Goal: Task Accomplishment & Management: Use online tool/utility

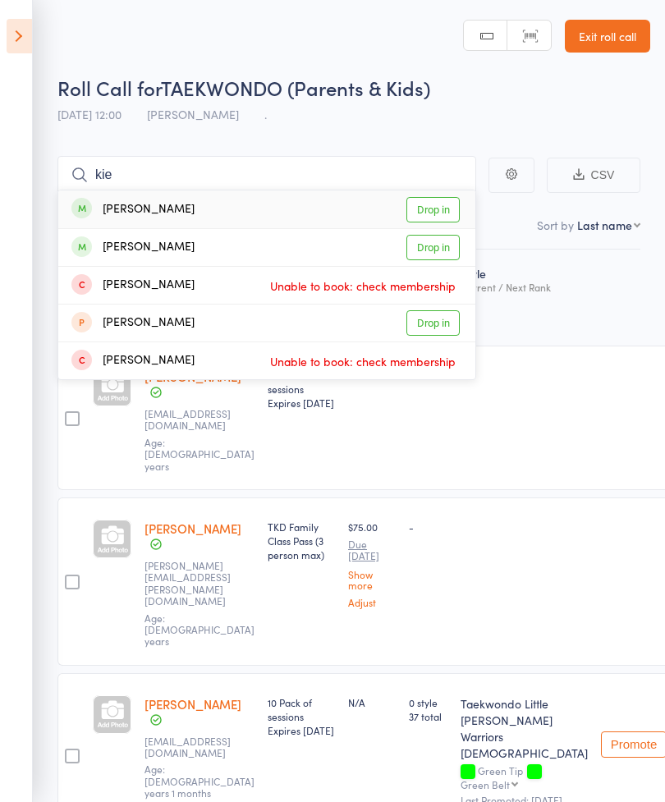
type input "kie"
click at [213, 208] on div "[PERSON_NAME] Drop in" at bounding box center [266, 209] width 417 height 38
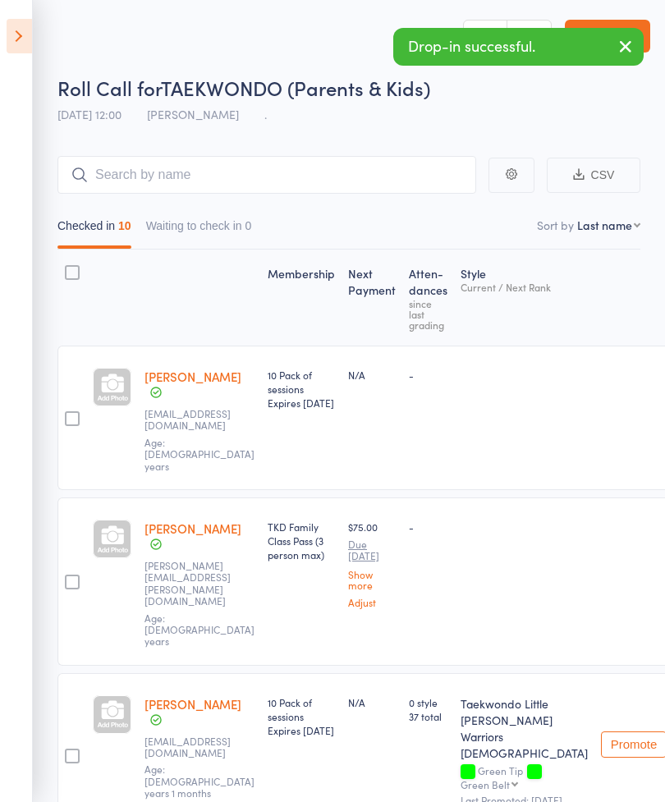
click at [626, 50] on icon "button" at bounding box center [625, 46] width 20 height 21
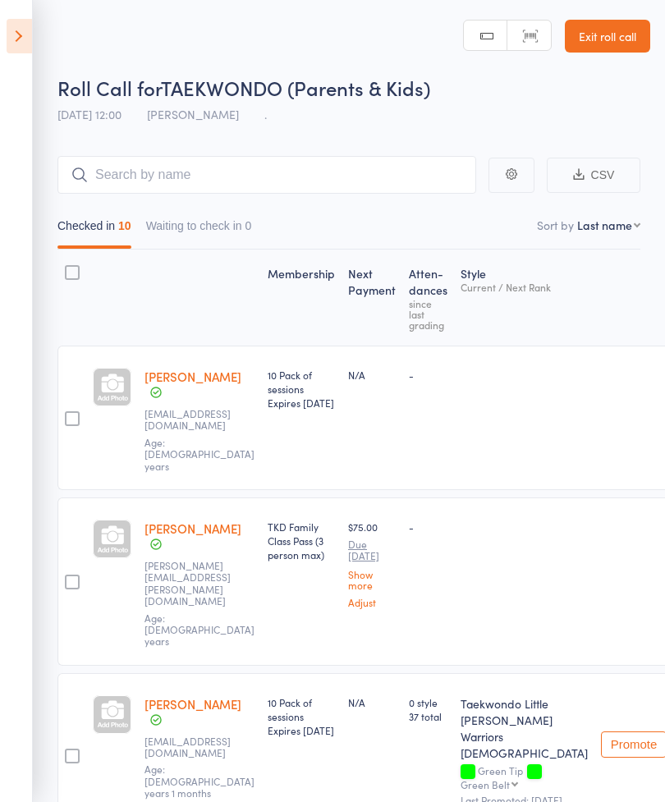
click at [12, 34] on icon at bounding box center [19, 36] width 25 height 34
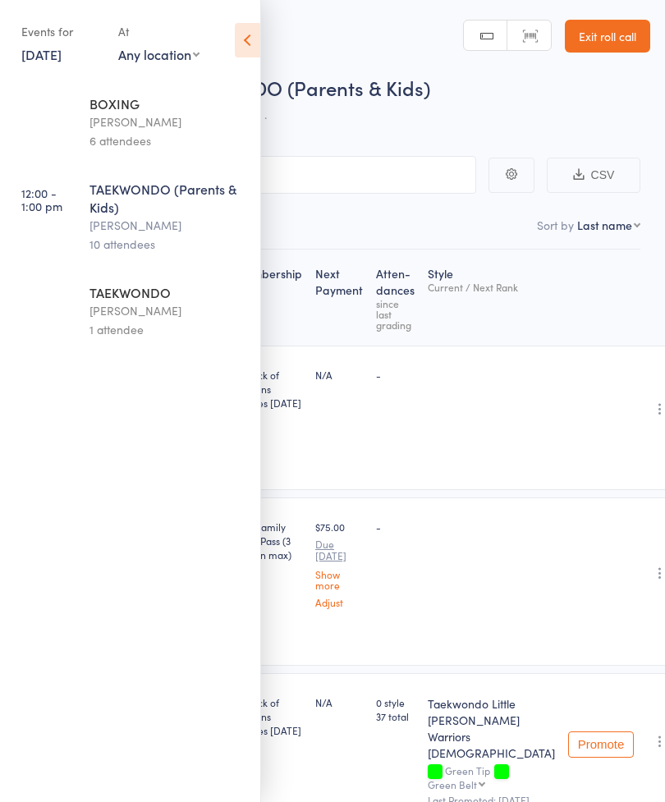
click at [102, 320] on div "[PERSON_NAME]" at bounding box center [167, 310] width 157 height 19
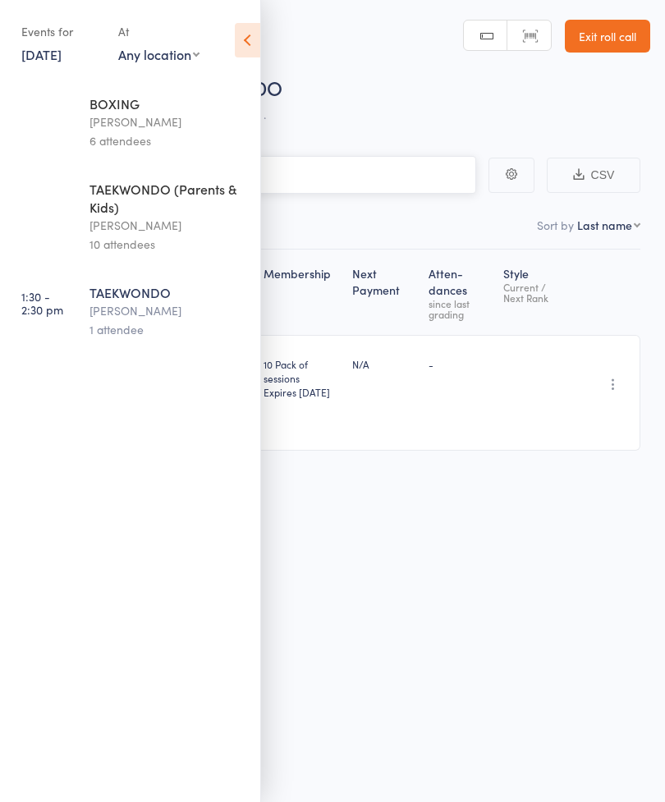
click at [287, 167] on input "search" at bounding box center [250, 175] width 451 height 38
click at [241, 32] on icon at bounding box center [247, 40] width 25 height 34
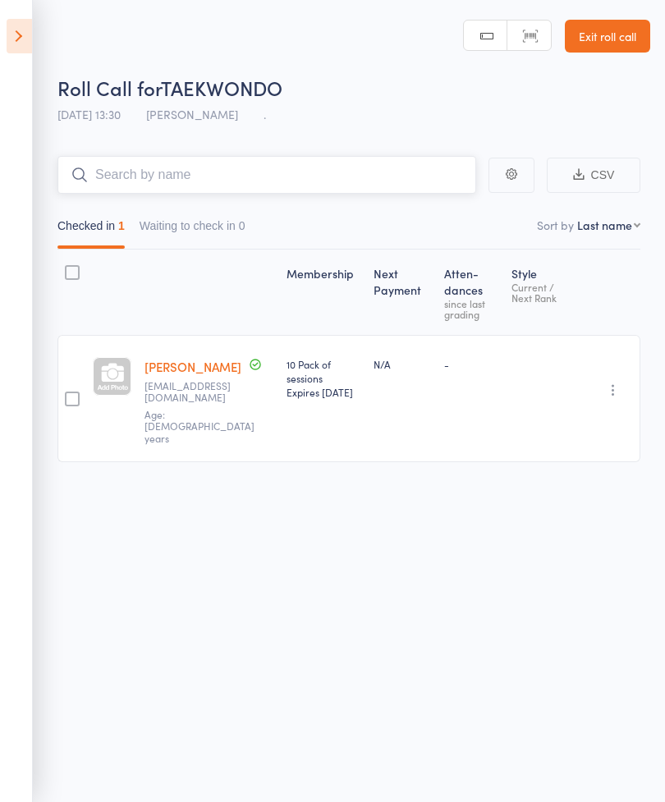
click at [115, 174] on input "search" at bounding box center [266, 175] width 418 height 38
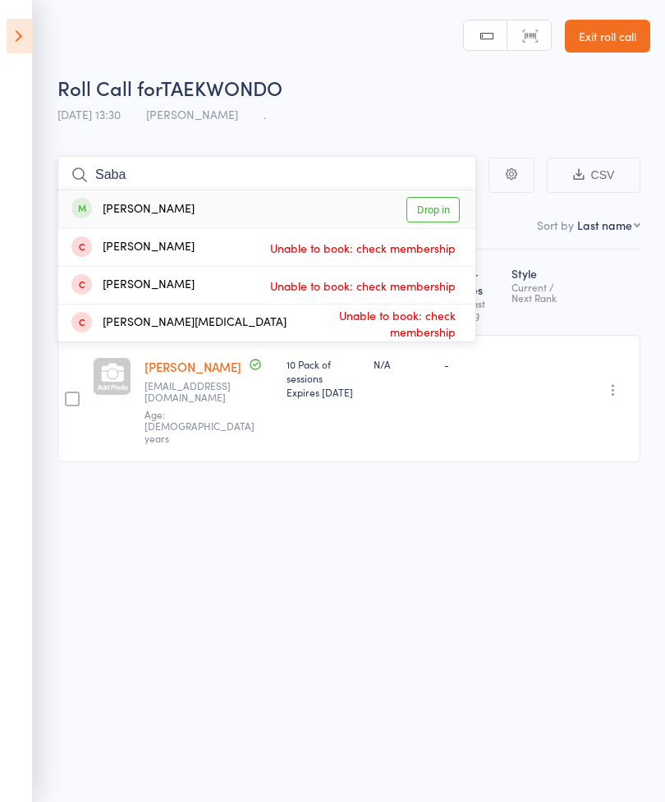
type input "Saba"
click at [117, 205] on div "[PERSON_NAME]" at bounding box center [132, 209] width 123 height 19
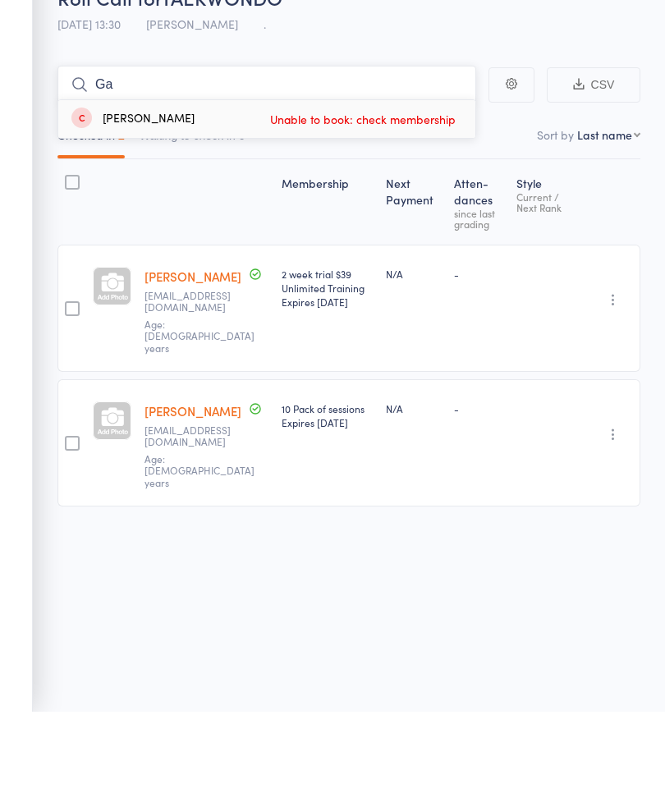
type input "G"
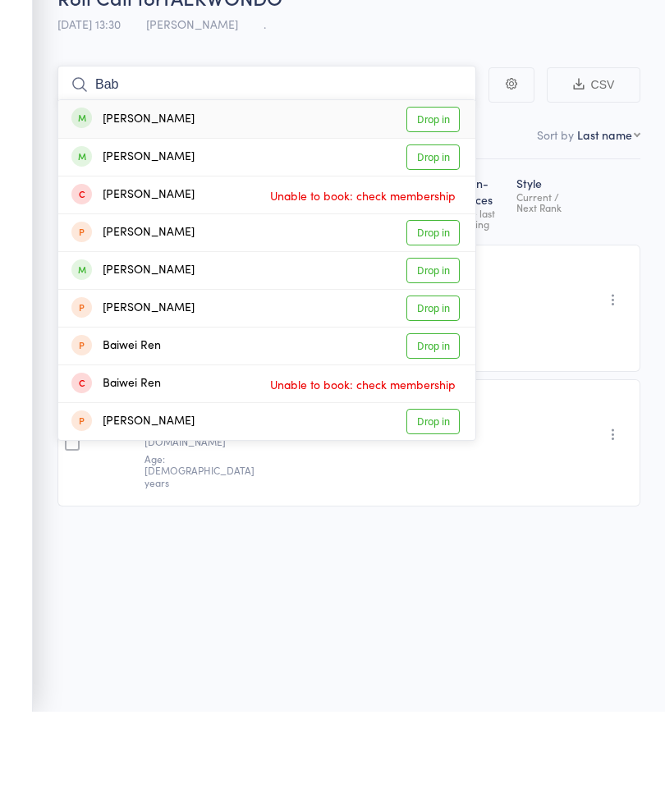
type input "Bab"
click at [439, 197] on link "Drop in" at bounding box center [432, 209] width 53 height 25
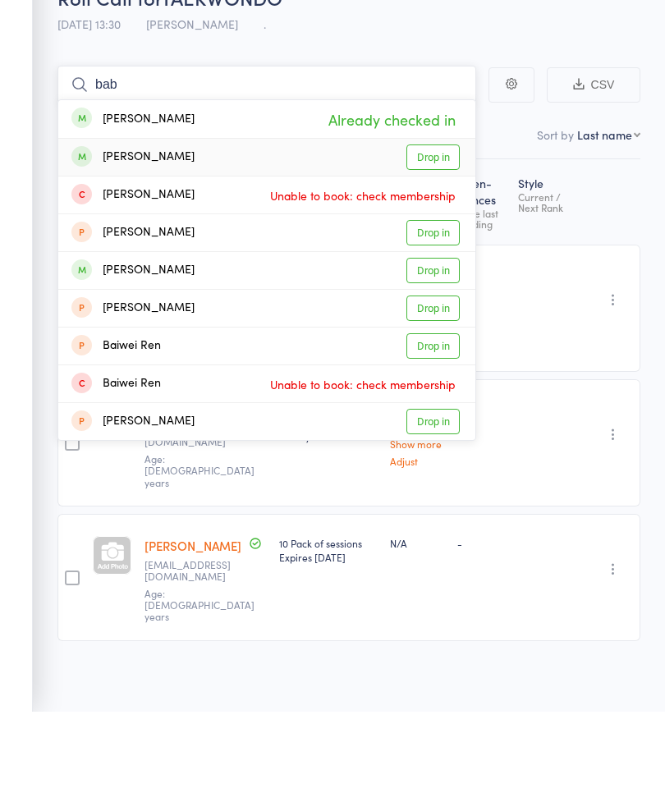
type input "bab"
click at [433, 235] on link "Drop in" at bounding box center [432, 247] width 53 height 25
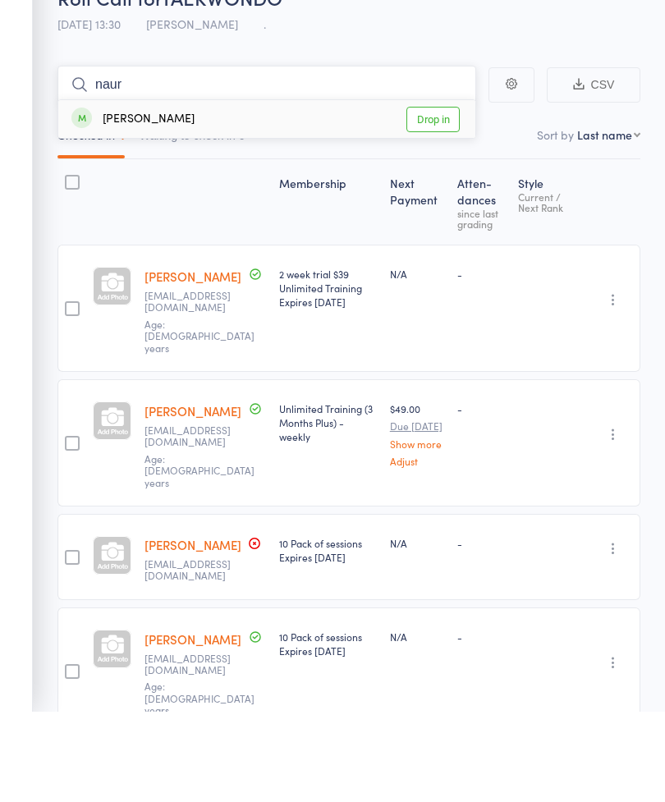
type input "naur"
click at [444, 197] on link "Drop in" at bounding box center [432, 209] width 53 height 25
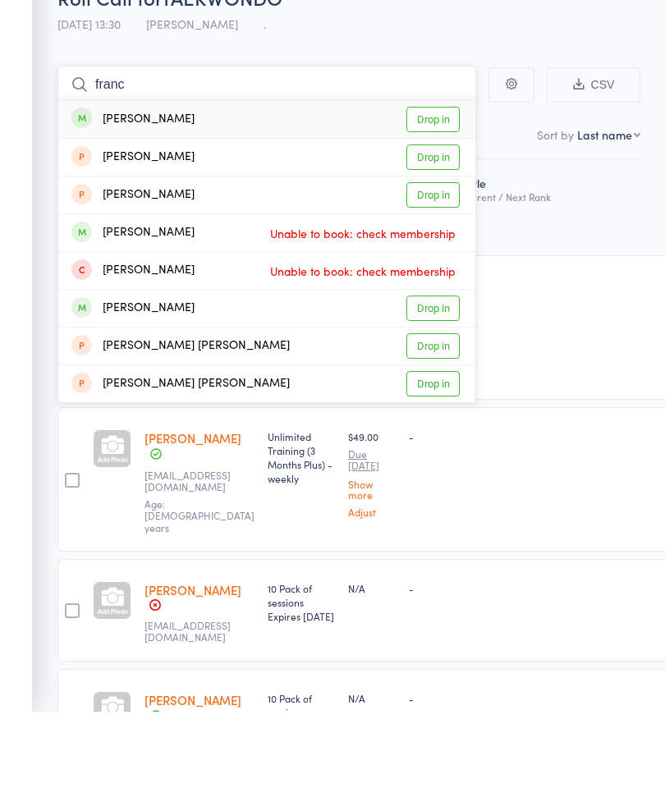
type input "franc"
click at [437, 197] on link "Drop in" at bounding box center [432, 209] width 53 height 25
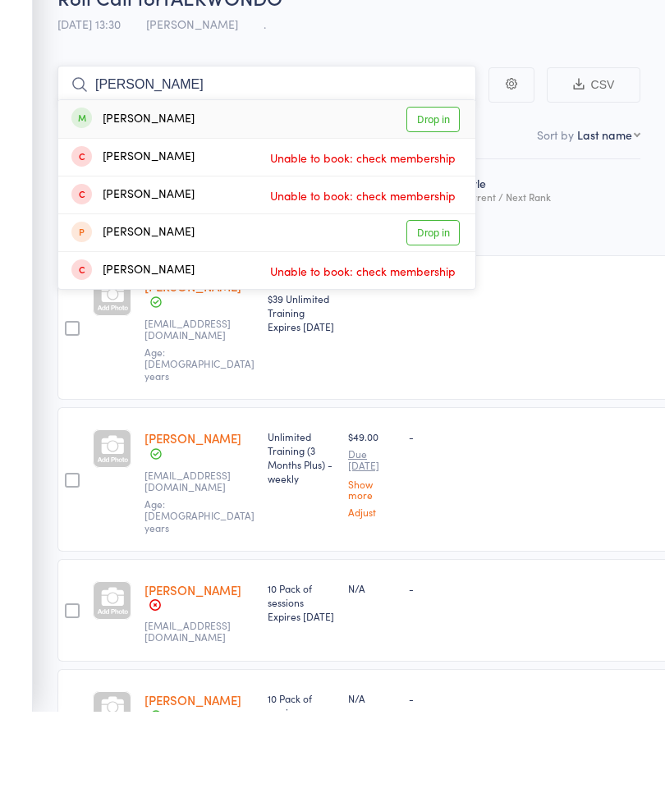
type input "[PERSON_NAME]"
click at [432, 197] on link "Drop in" at bounding box center [432, 209] width 53 height 25
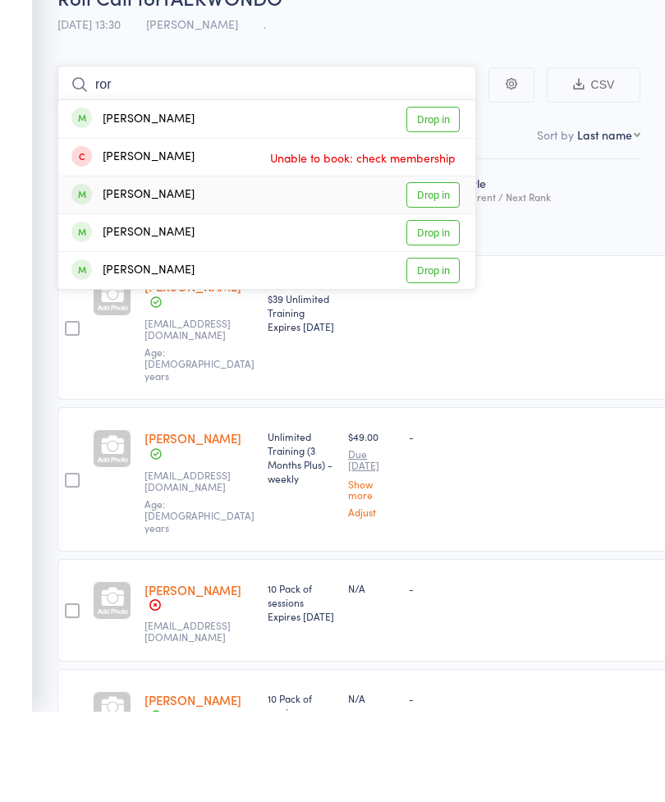
type input "ror"
click at [439, 272] on link "Drop in" at bounding box center [432, 284] width 53 height 25
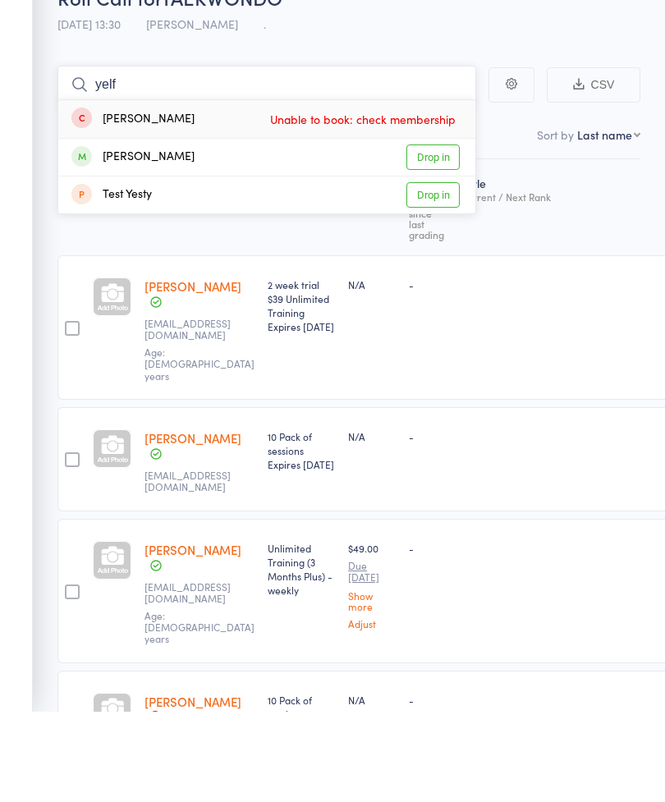
type input "yelf"
click at [450, 235] on link "Drop in" at bounding box center [432, 247] width 53 height 25
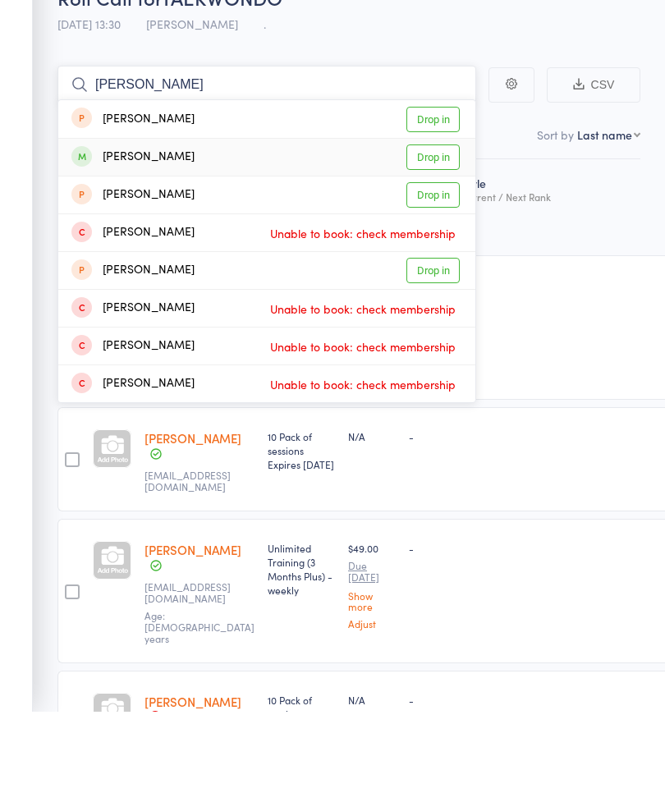
type input "[PERSON_NAME]"
click at [447, 235] on link "Drop in" at bounding box center [432, 247] width 53 height 25
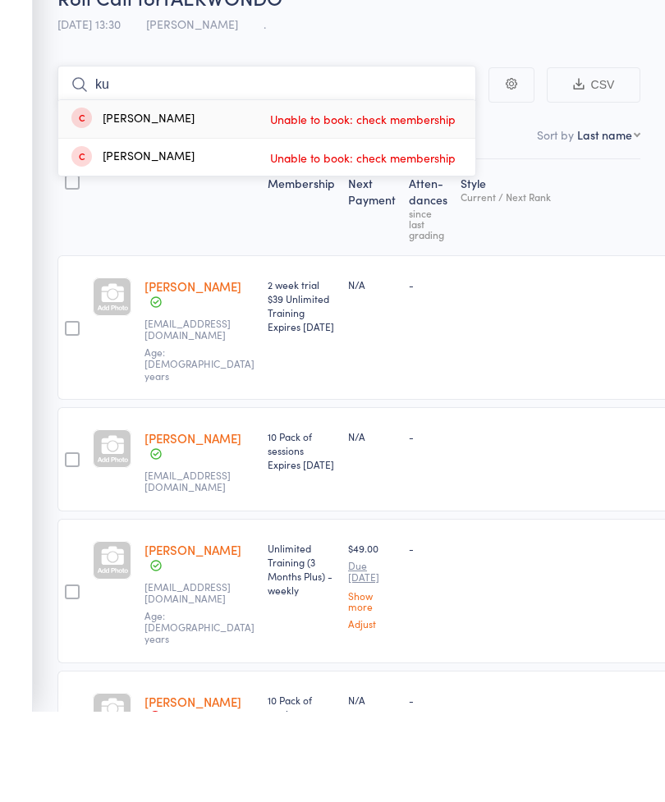
type input "k"
